Goal: Download file/media

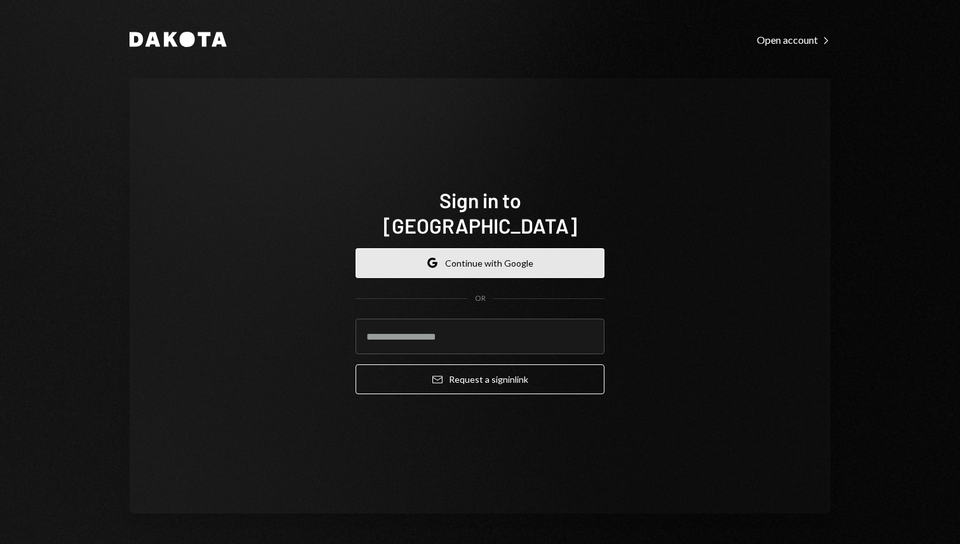
click at [508, 262] on button "Google Continue with Google" at bounding box center [480, 263] width 249 height 30
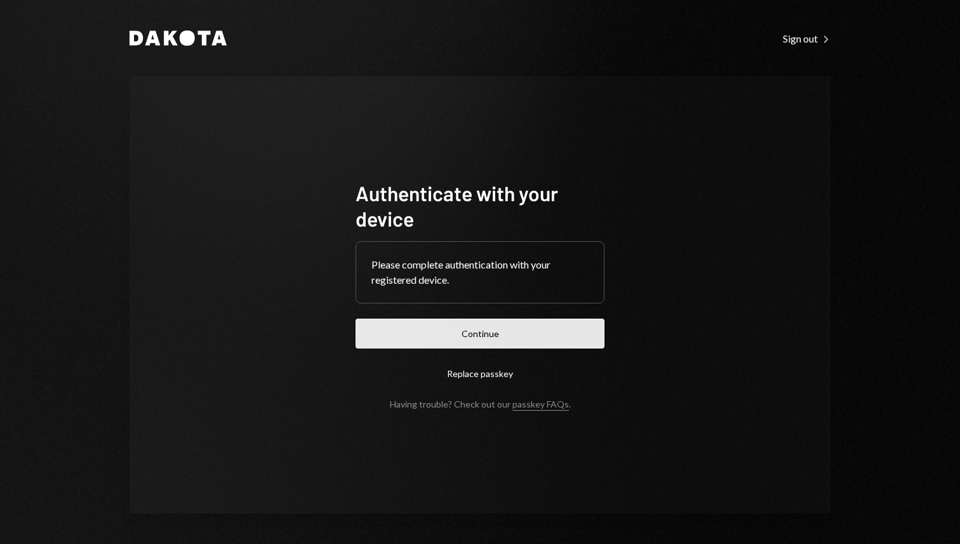
click at [497, 325] on button "Continue" at bounding box center [480, 334] width 249 height 30
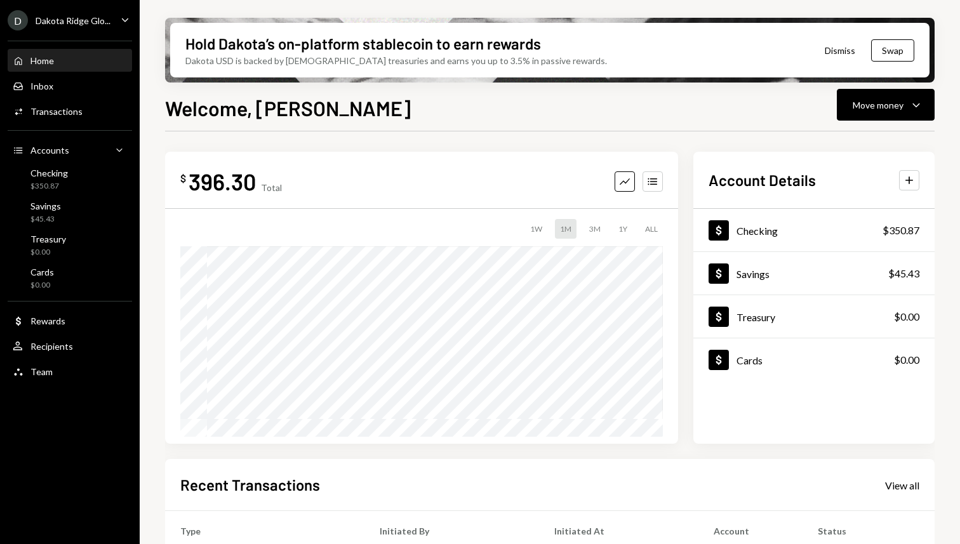
click at [125, 24] on icon "Caret Down" at bounding box center [125, 20] width 14 height 14
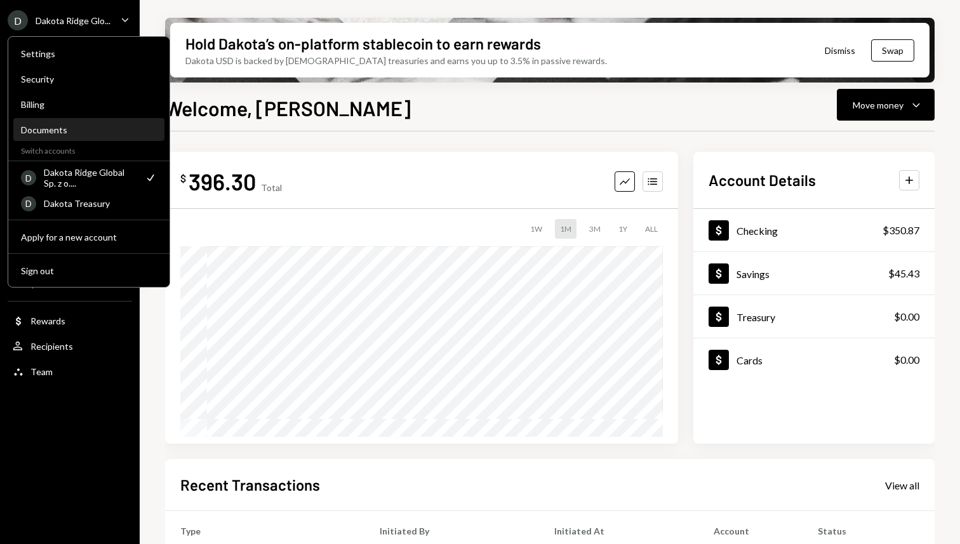
click at [94, 127] on div "Documents" at bounding box center [89, 130] width 136 height 11
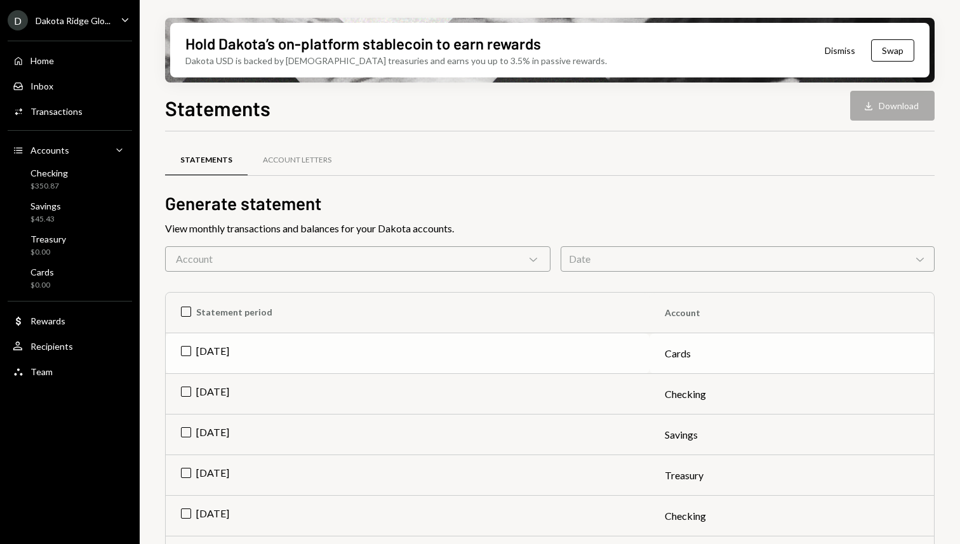
click at [187, 350] on td "[DATE]" at bounding box center [408, 354] width 484 height 41
click at [884, 104] on button "Download Download" at bounding box center [893, 106] width 84 height 30
click at [187, 351] on td "Check [DATE]" at bounding box center [408, 354] width 484 height 41
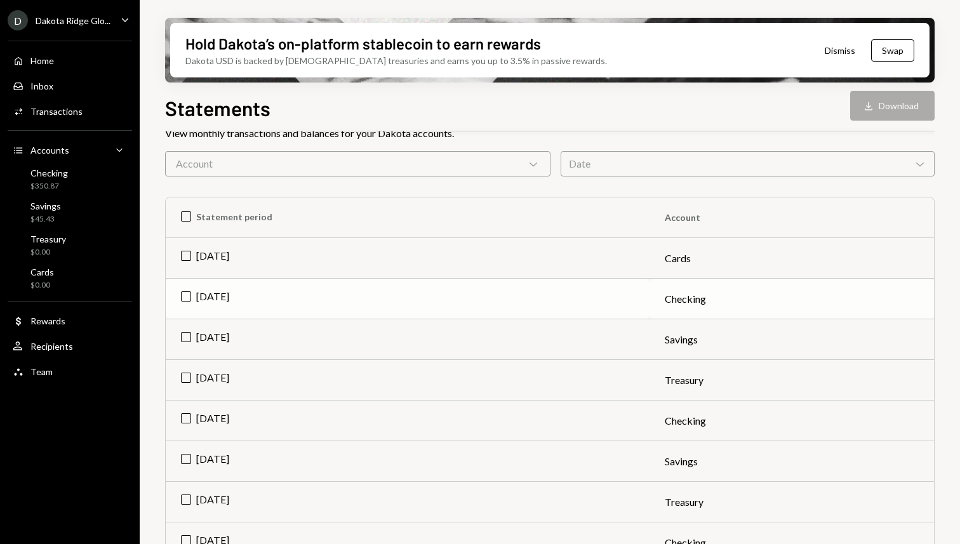
scroll to position [87, 0]
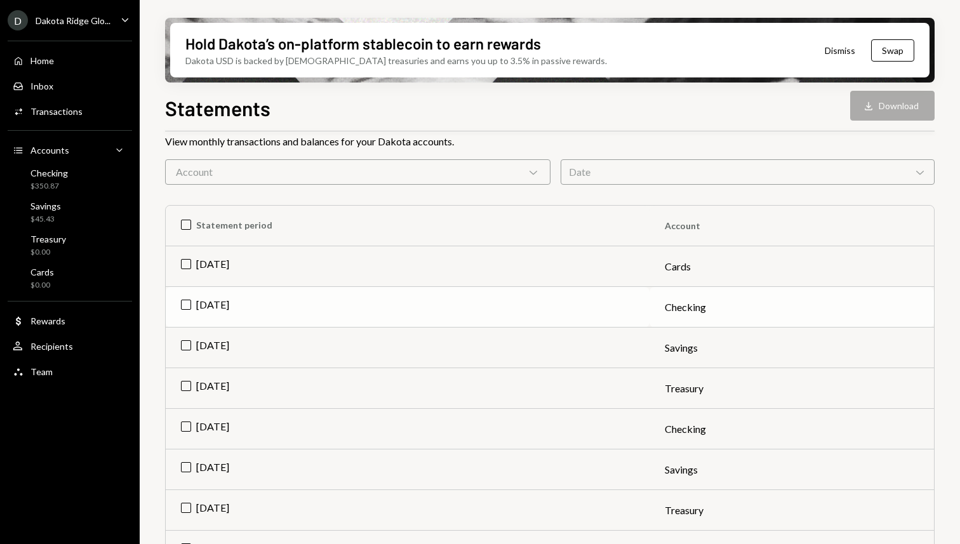
click at [184, 305] on td "[DATE]" at bounding box center [408, 307] width 484 height 41
click at [187, 345] on td "[DATE]" at bounding box center [408, 348] width 484 height 41
click at [186, 346] on td "Check [DATE]" at bounding box center [408, 348] width 484 height 41
click at [872, 107] on icon "Download" at bounding box center [869, 106] width 13 height 13
click at [181, 301] on td "Check [DATE]" at bounding box center [408, 307] width 484 height 41
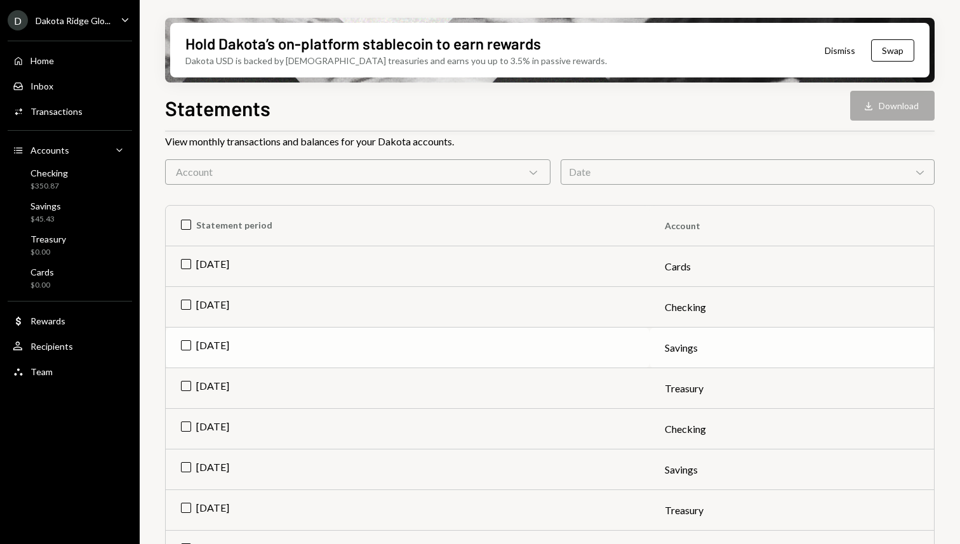
click at [184, 346] on td "[DATE]" at bounding box center [408, 348] width 484 height 41
click at [866, 105] on icon "button" at bounding box center [869, 106] width 8 height 8
click at [188, 346] on td "Check [DATE]" at bounding box center [408, 348] width 484 height 41
click at [185, 381] on td "[DATE]" at bounding box center [408, 388] width 484 height 41
click at [865, 110] on icon "Download" at bounding box center [869, 106] width 13 height 13
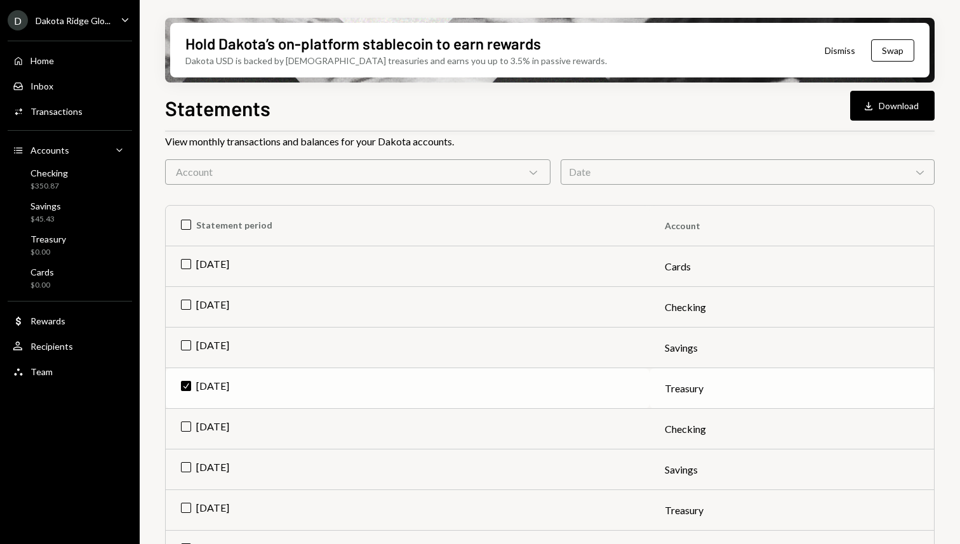
click at [188, 383] on td "Check [DATE]" at bounding box center [408, 388] width 484 height 41
click at [288, 265] on td "[DATE]" at bounding box center [408, 266] width 484 height 41
click at [189, 264] on td "Check [DATE]" at bounding box center [408, 266] width 484 height 41
click at [120, 20] on icon "Caret Down" at bounding box center [125, 20] width 14 height 14
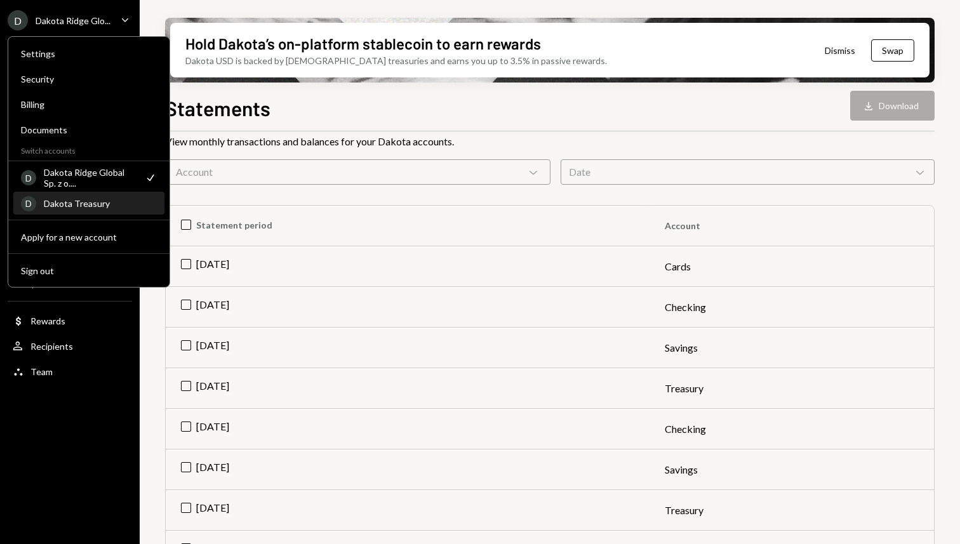
click at [101, 198] on div "Dakota Treasury" at bounding box center [100, 203] width 113 height 11
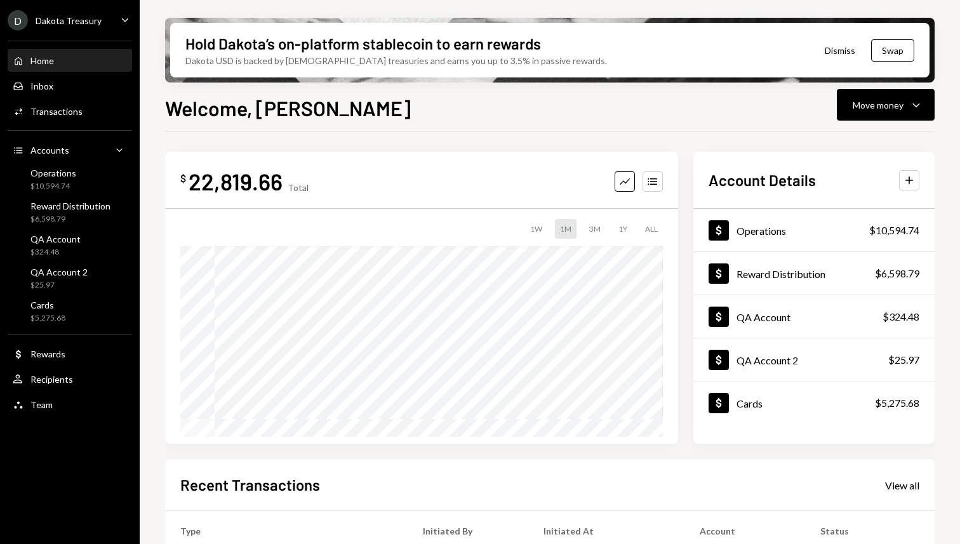
click at [121, 24] on icon "Caret Down" at bounding box center [125, 20] width 14 height 14
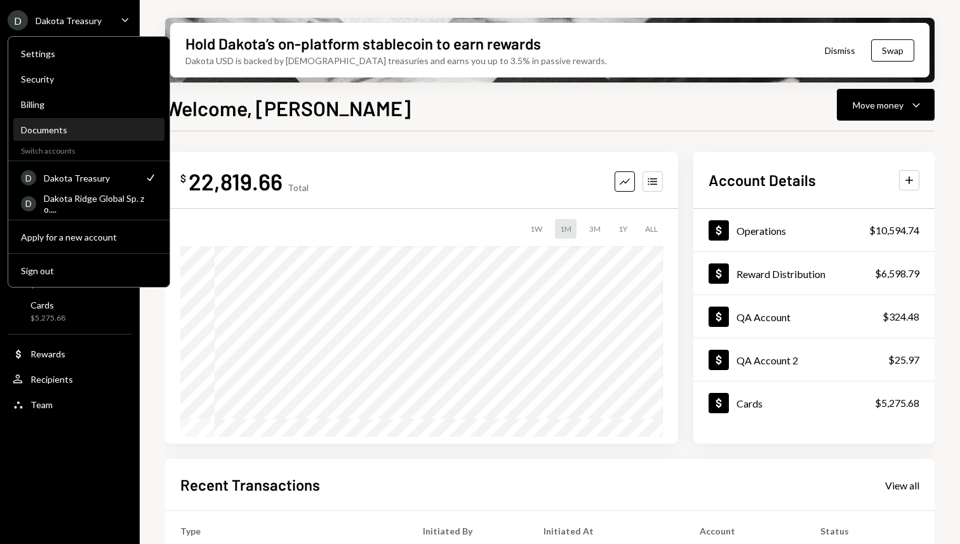
click at [97, 131] on div "Documents" at bounding box center [89, 130] width 136 height 11
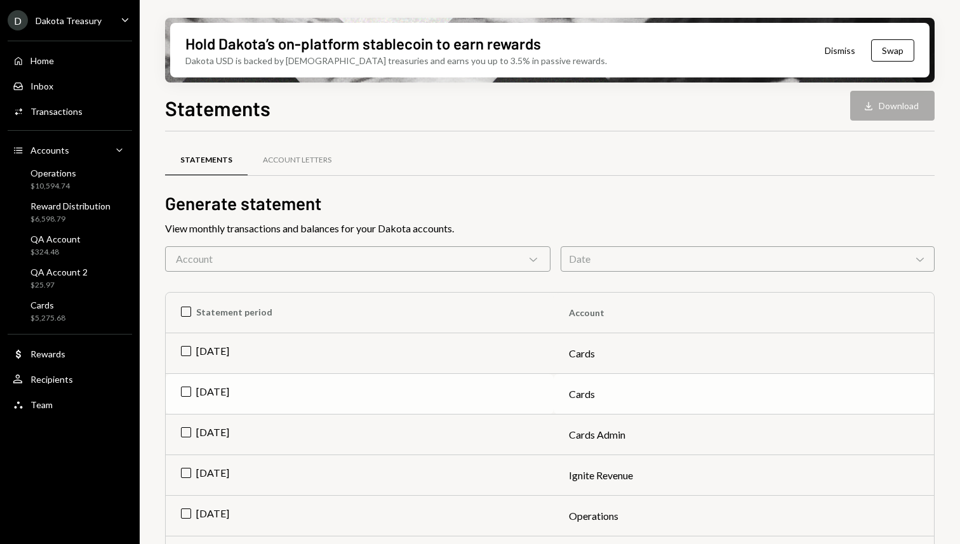
click at [189, 388] on td "[DATE]" at bounding box center [360, 394] width 388 height 41
click at [887, 106] on button "Download Download" at bounding box center [893, 106] width 84 height 30
